Goal: Navigation & Orientation: Find specific page/section

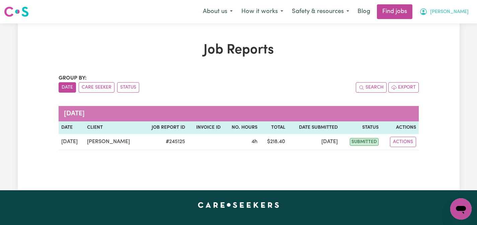
click at [456, 11] on button "Julia" at bounding box center [444, 12] width 58 height 14
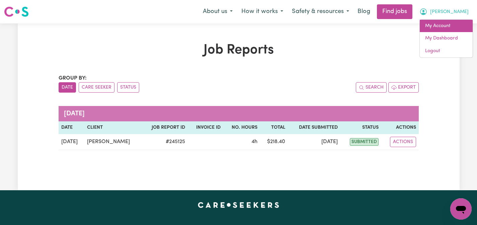
click at [440, 24] on link "My Account" at bounding box center [445, 26] width 53 height 13
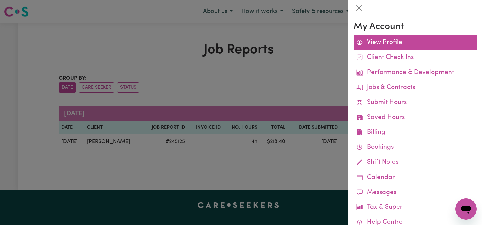
click at [379, 45] on link "View Profile" at bounding box center [414, 42] width 123 height 15
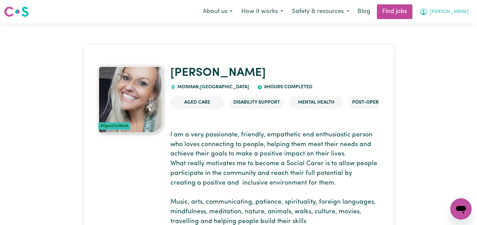
click at [426, 13] on icon "My Account" at bounding box center [423, 11] width 7 height 7
click at [434, 35] on link "My Dashboard" at bounding box center [445, 38] width 53 height 13
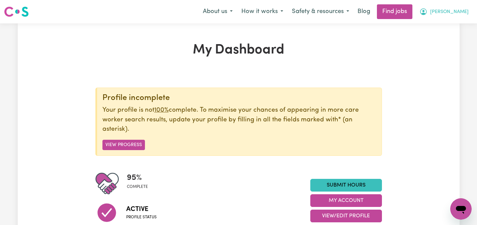
click at [459, 10] on span "Julia" at bounding box center [449, 11] width 38 height 7
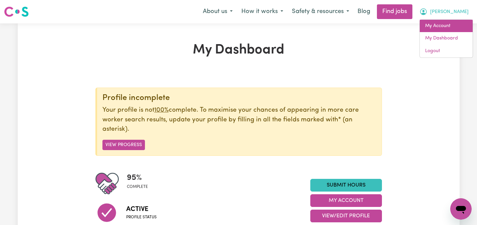
click at [440, 24] on link "My Account" at bounding box center [445, 26] width 53 height 13
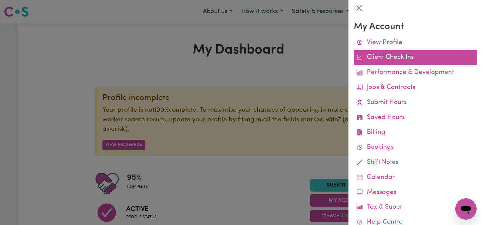
click at [387, 61] on link "Client Check Ins" at bounding box center [414, 57] width 123 height 15
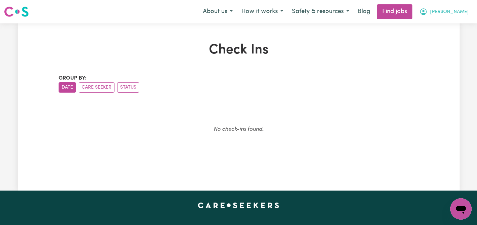
click at [463, 11] on span "Julia" at bounding box center [449, 11] width 38 height 7
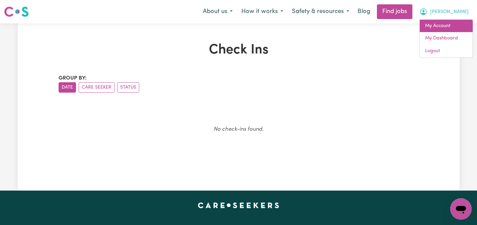
click at [437, 26] on link "My Account" at bounding box center [445, 26] width 53 height 13
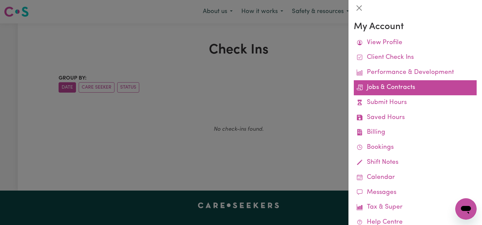
click at [377, 87] on link "Jobs & Contracts" at bounding box center [414, 87] width 123 height 15
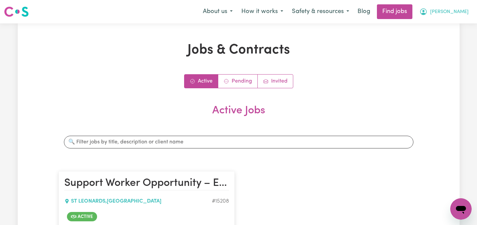
click at [461, 11] on span "Julia" at bounding box center [449, 11] width 38 height 7
click at [280, 77] on link "Invited" at bounding box center [274, 81] width 35 height 13
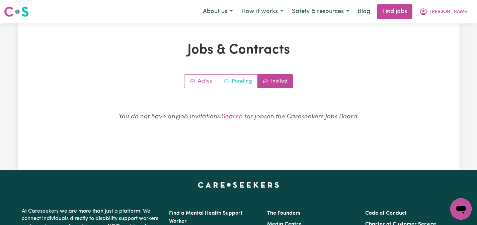
click at [253, 80] on link "Pending" at bounding box center [237, 81] width 39 height 13
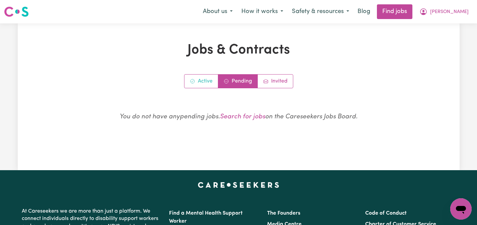
click at [211, 77] on link "Active" at bounding box center [201, 81] width 34 height 13
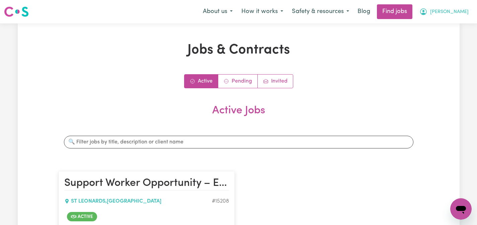
click at [460, 13] on span "Julia" at bounding box center [449, 11] width 38 height 7
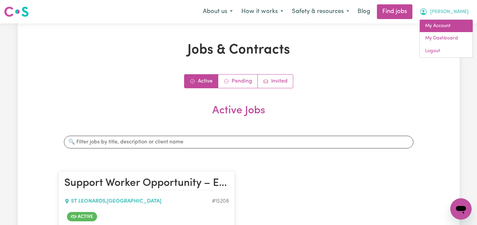
click at [438, 25] on link "My Account" at bounding box center [445, 26] width 53 height 13
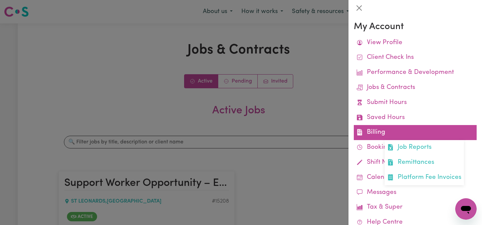
click at [374, 129] on link "Billing Job Reports Remittances Platform Fee Invoices" at bounding box center [414, 132] width 123 height 15
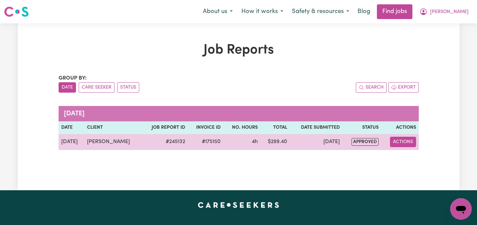
click at [404, 142] on button "Actions" at bounding box center [403, 142] width 26 height 10
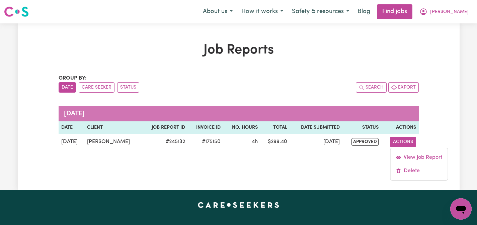
click at [438, 126] on div "Job Reports Group by: Date Care Seeker Status Search Export October 2025 Date C…" at bounding box center [238, 106] width 441 height 129
click at [460, 12] on span "Julia" at bounding box center [449, 11] width 38 height 7
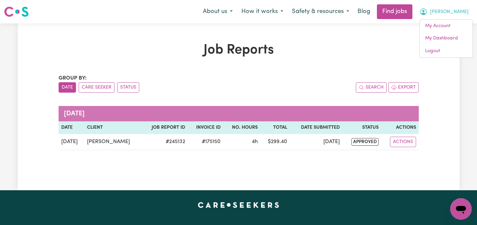
click at [461, 12] on span "Julia" at bounding box center [449, 11] width 38 height 7
click at [464, 12] on span "Julia" at bounding box center [449, 11] width 38 height 7
click at [374, 12] on link "Blog" at bounding box center [363, 11] width 21 height 15
